Goal: Check status: Check status

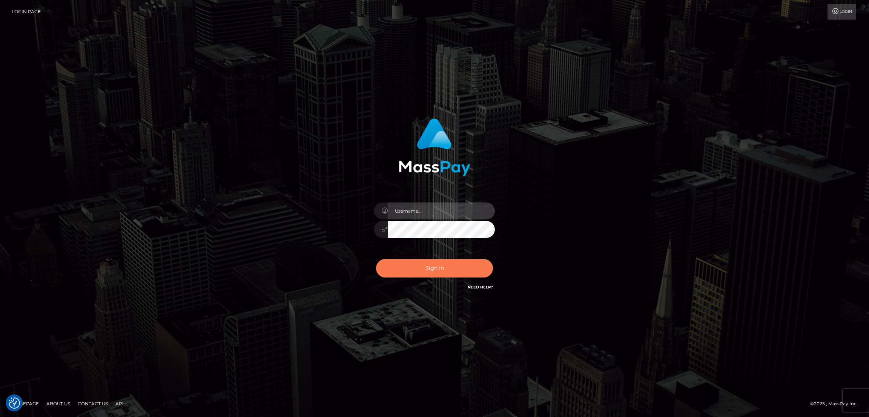
type input "by.es2"
click at [422, 269] on button "Sign in" at bounding box center [434, 268] width 117 height 18
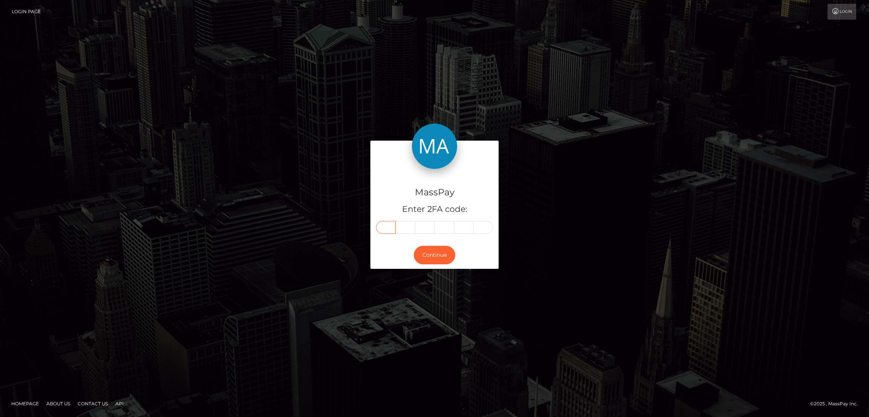
click at [385, 229] on input "text" at bounding box center [386, 227] width 20 height 13
paste input "5"
type input "5"
type input "0"
type input "2"
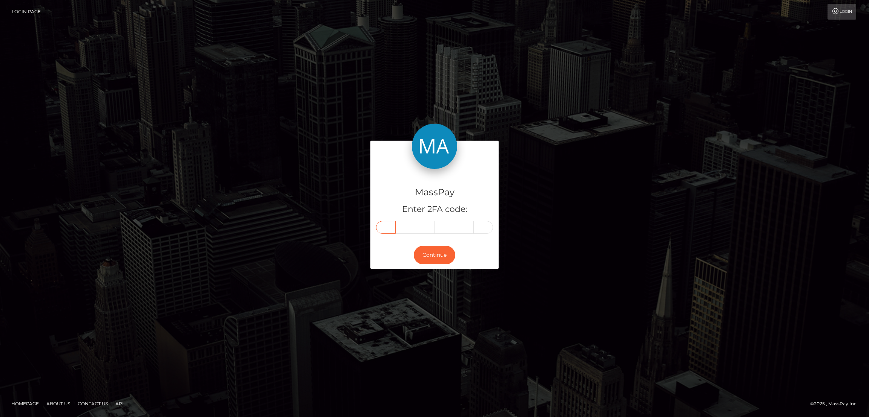
type input "8"
type input "5"
type input "0"
click at [431, 250] on button "Continue" at bounding box center [434, 255] width 41 height 18
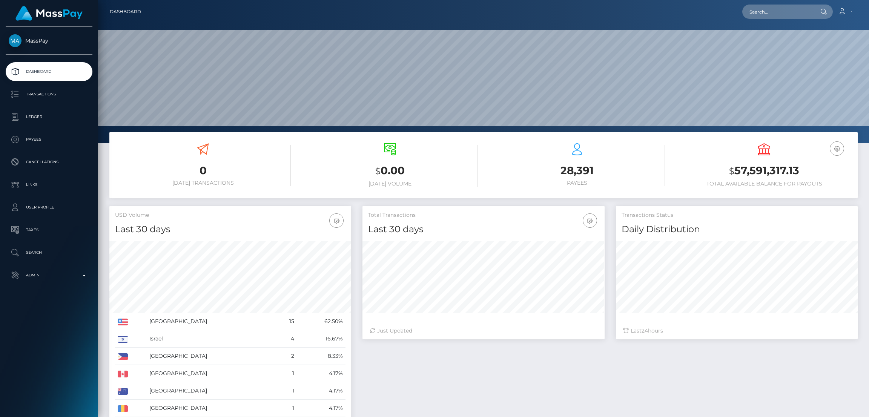
scroll to position [134, 242]
click at [769, 14] on input "text" at bounding box center [777, 12] width 71 height 14
paste input "diamon.maree@hotmail.com"
type input "diamon.maree@hotmail.com"
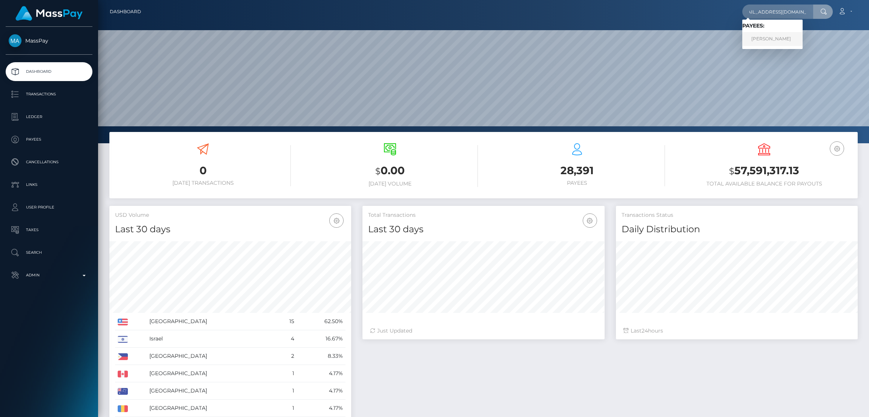
click at [756, 37] on link "Diamon Panetti" at bounding box center [772, 39] width 60 height 14
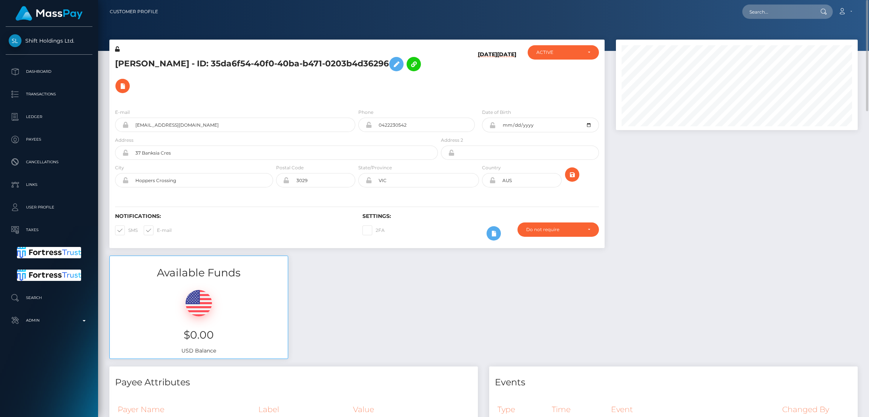
click at [164, 58] on h5 "[PERSON_NAME] - ID: 35da6f54-40f0-40ba-b471-0203b4d36296" at bounding box center [274, 75] width 319 height 44
copy h5 "[PERSON_NAME] - ID: 35da6f54-40f0-40ba-b471-0203b4d36296"
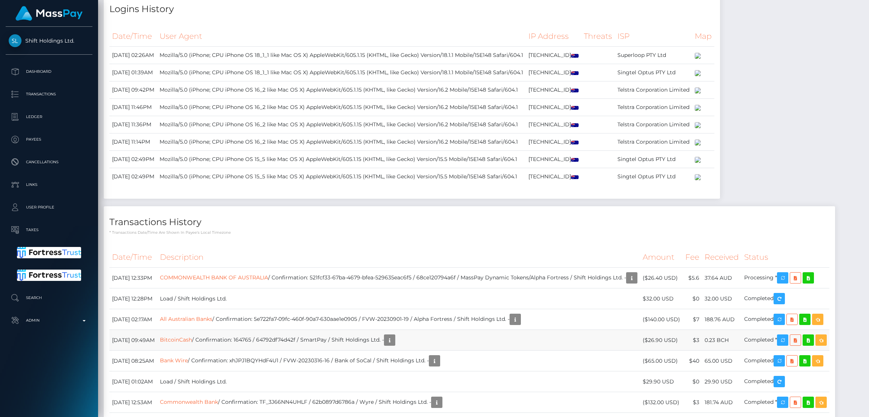
scroll to position [1147, 0]
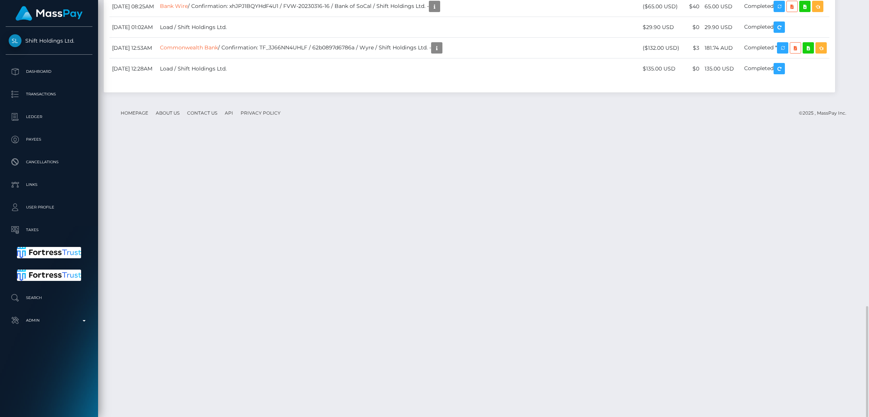
drag, startPoint x: 111, startPoint y: 166, endPoint x: 800, endPoint y: 169, distance: 689.1
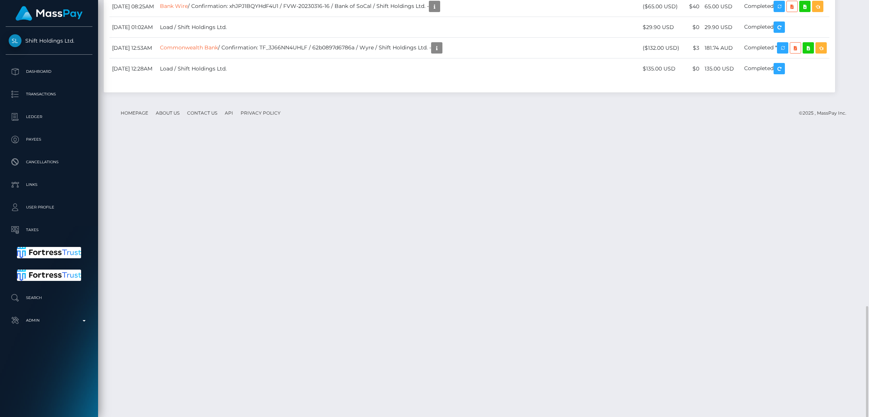
drag, startPoint x: 802, startPoint y: 167, endPoint x: 114, endPoint y: 168, distance: 688.7
copy tr "[DATE] 12:33PM COMMONWEALTH BANK OF AUSTRALIA / Confirmation: 521fcf33-67ba-467…"
